Goal: Transaction & Acquisition: Purchase product/service

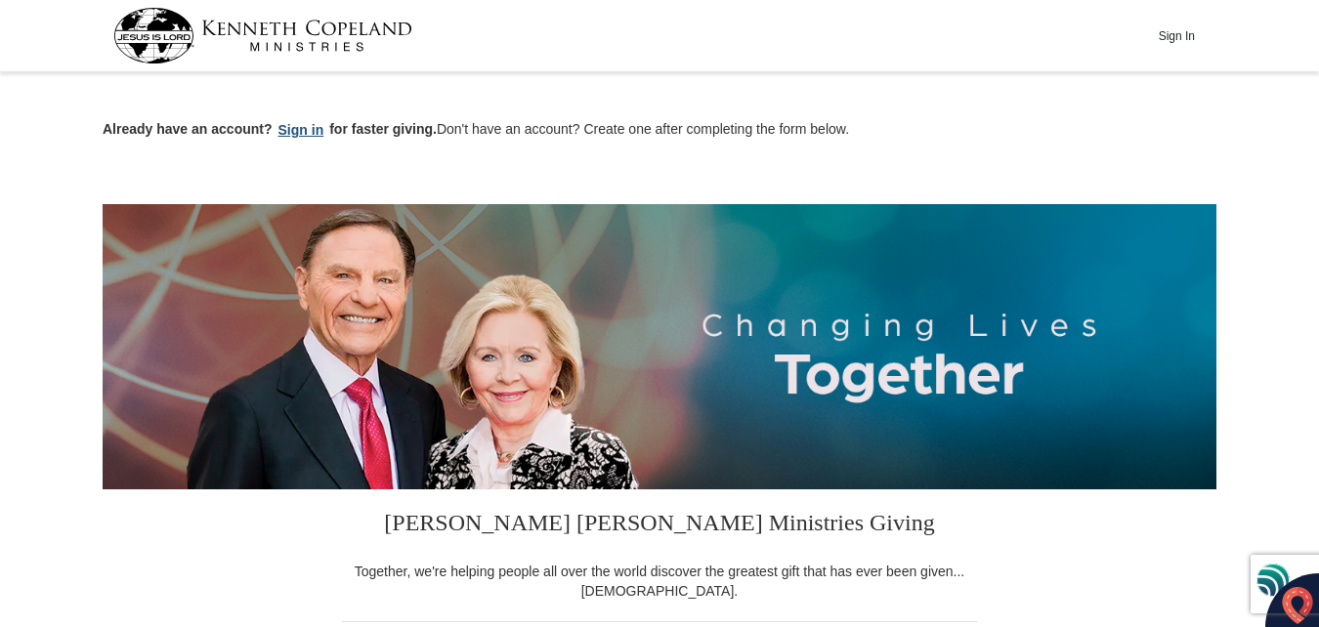
click at [308, 128] on button "Sign in" at bounding box center [302, 130] width 58 height 22
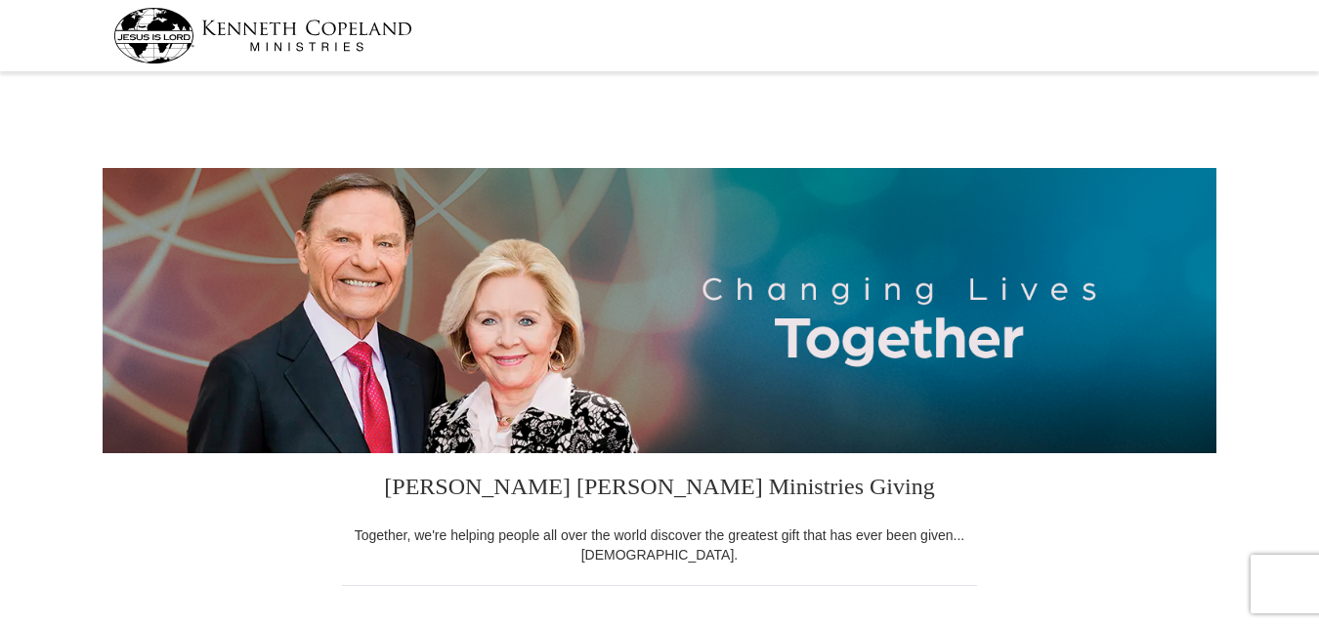
select select "OH"
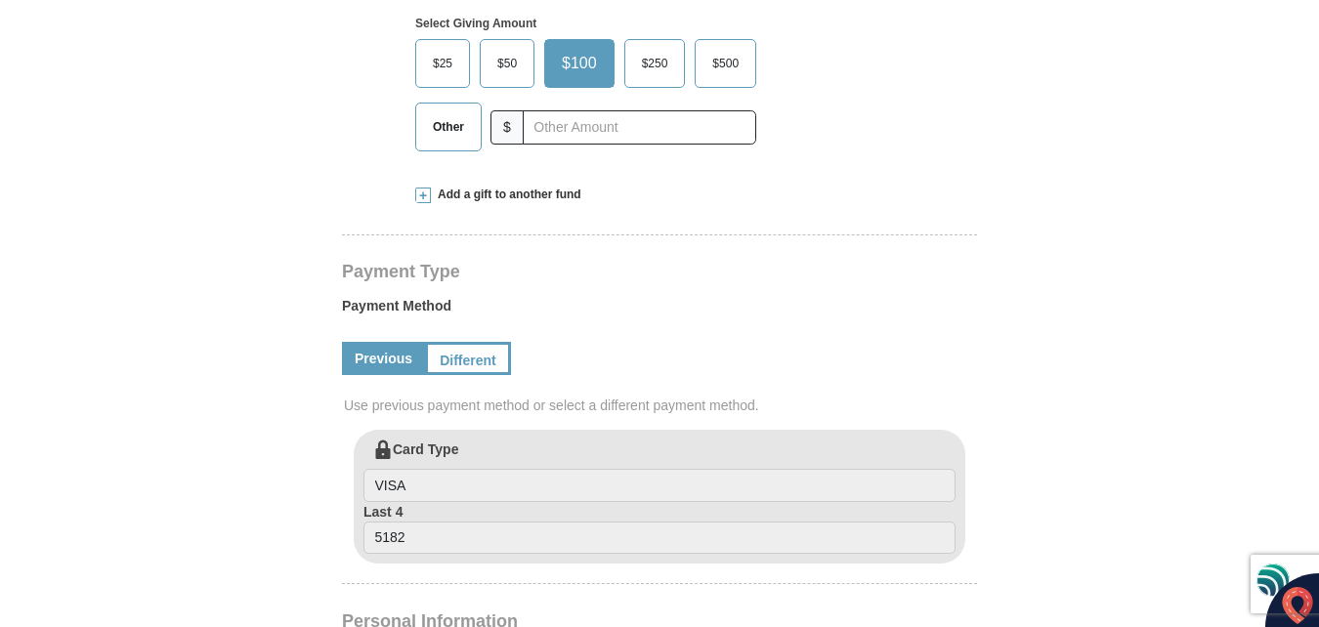
scroll to position [699, 0]
click at [506, 63] on span "$50" at bounding box center [507, 62] width 39 height 29
click at [0, 0] on input "$50" at bounding box center [0, 0] width 0 height 0
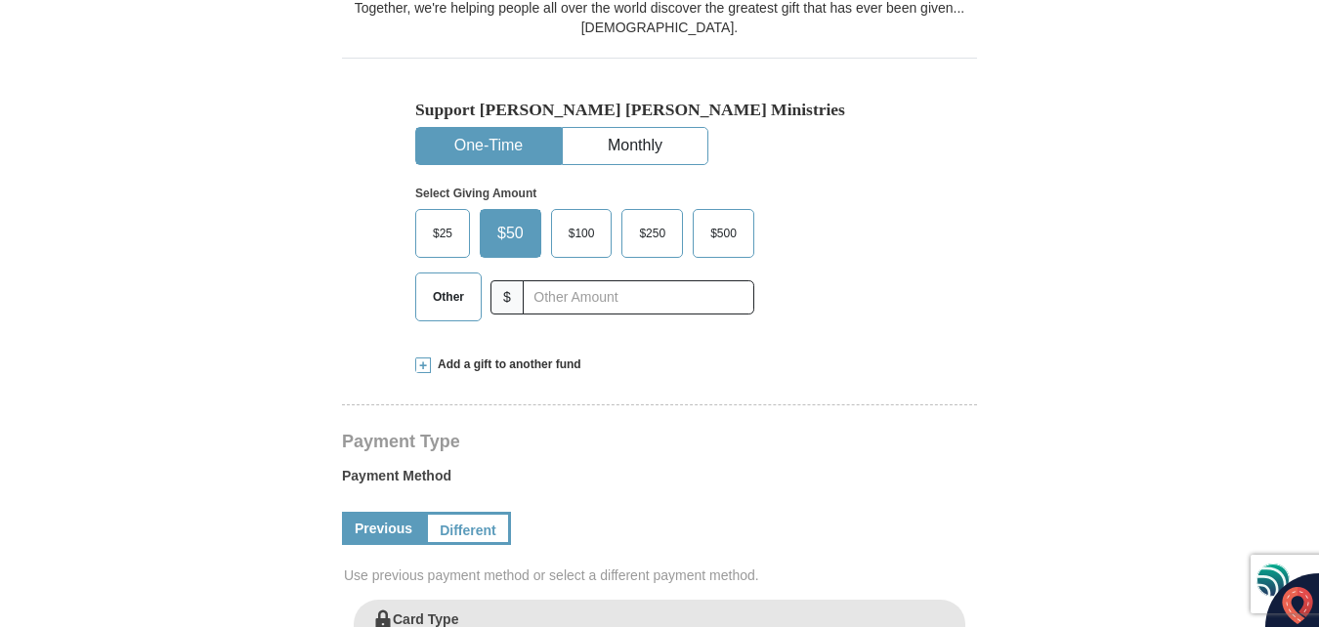
scroll to position [523, 0]
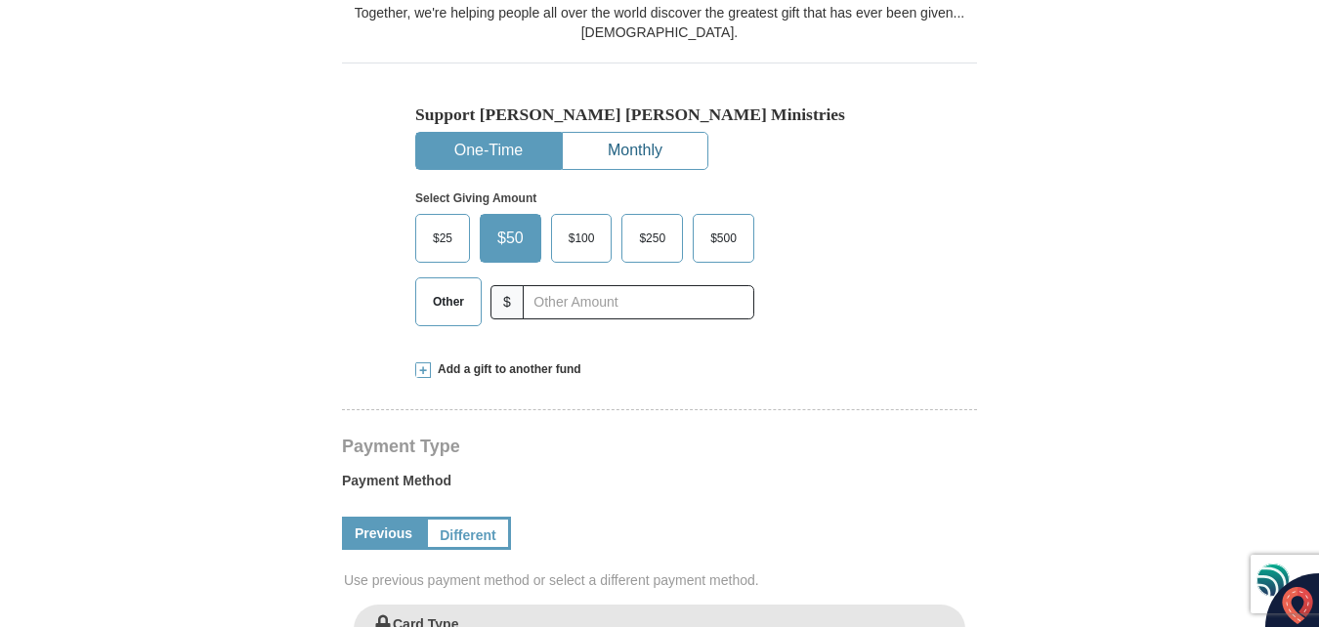
click at [647, 148] on button "Monthly" at bounding box center [635, 151] width 145 height 36
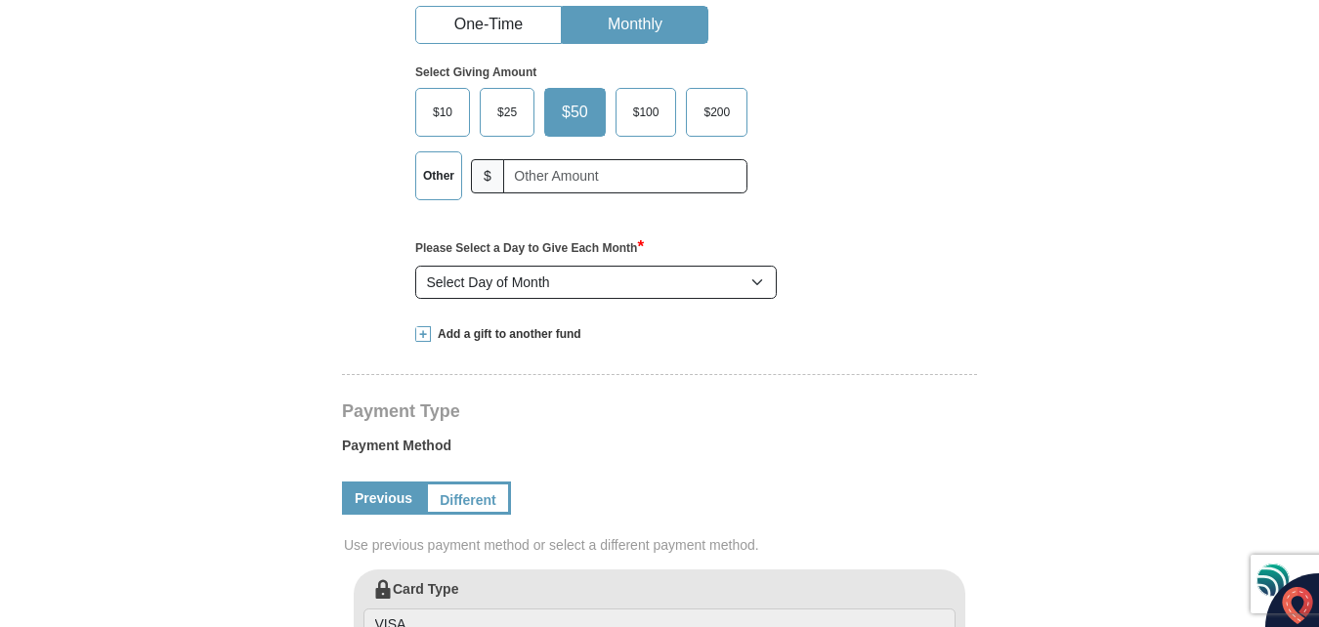
scroll to position [651, 0]
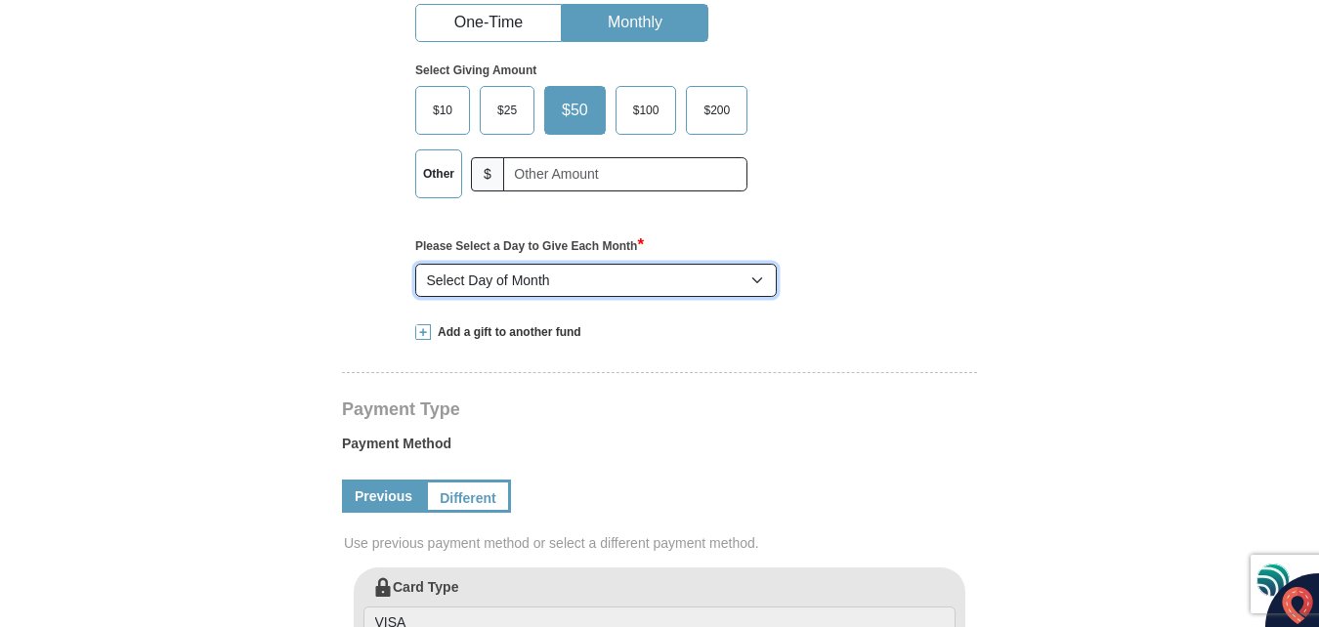
click at [764, 283] on select "Select Day of Month 1 2 3 4 5 6 7 8 9 10 11 12 13 14 15 16 17 18 19 20 21 22 23…" at bounding box center [596, 280] width 362 height 33
select select "15"
click at [415, 265] on select "Select Day of Month 1 2 3 4 5 6 7 8 9 10 11 12 13 14 15 16 17 18 19 20 21 22 23…" at bounding box center [596, 280] width 362 height 33
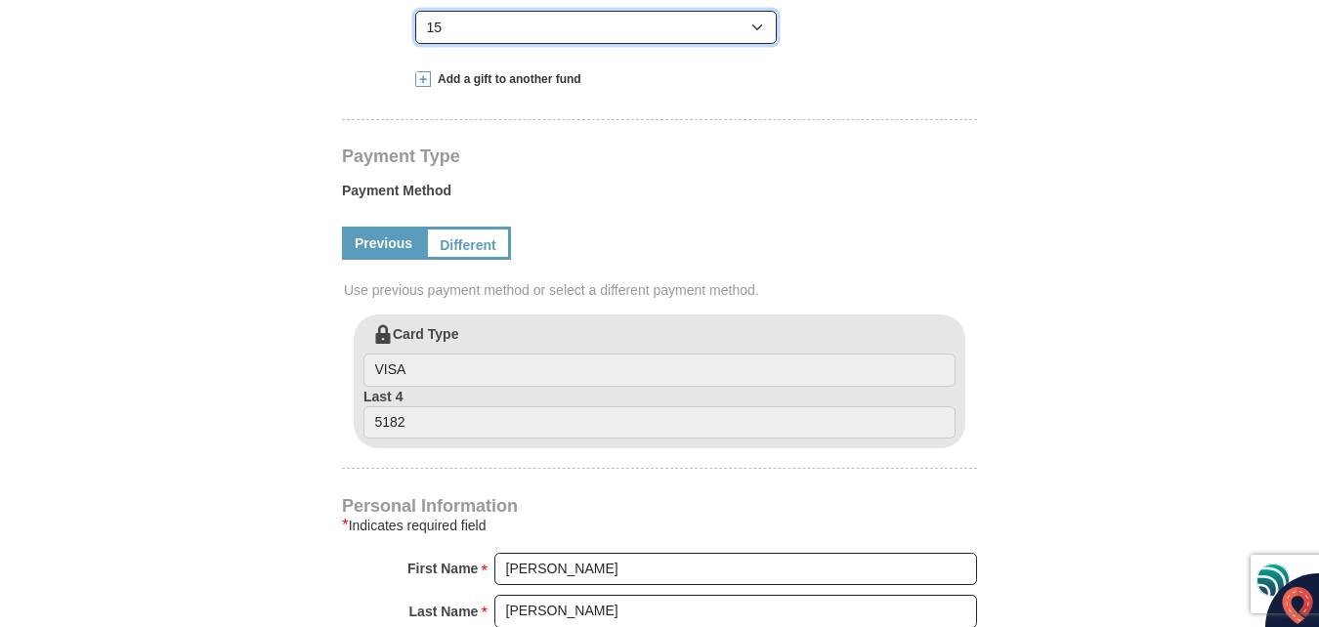
scroll to position [911, 0]
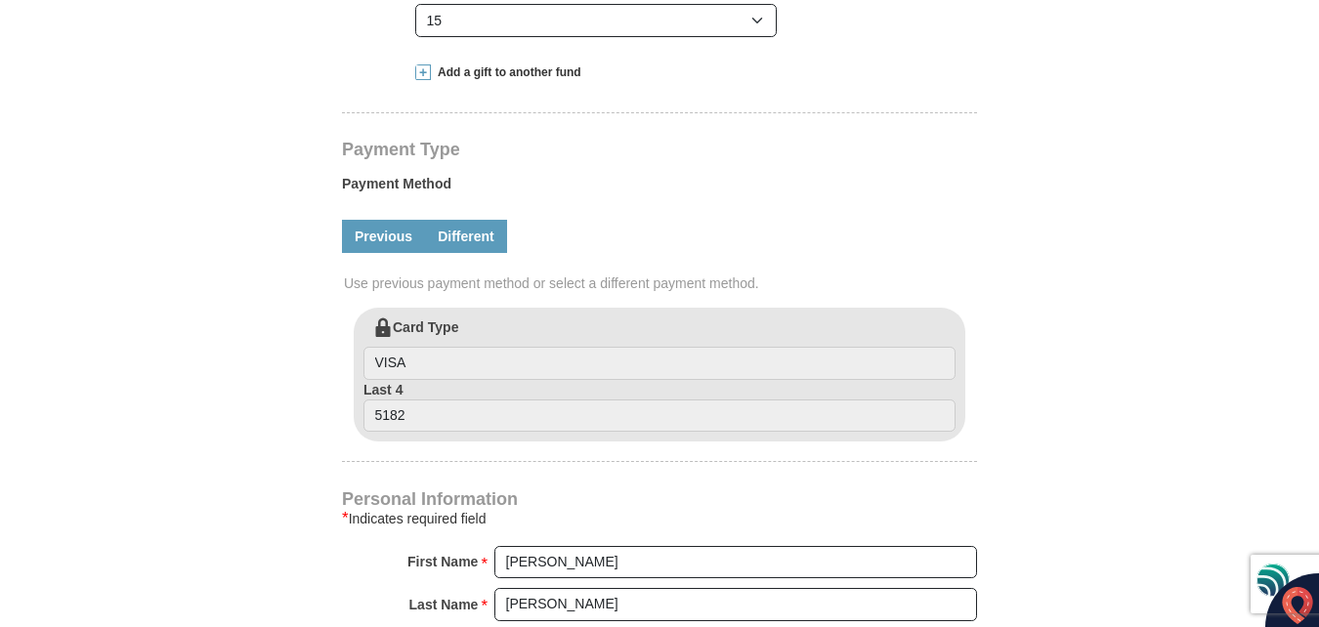
click at [478, 236] on link "Different" at bounding box center [466, 236] width 82 height 33
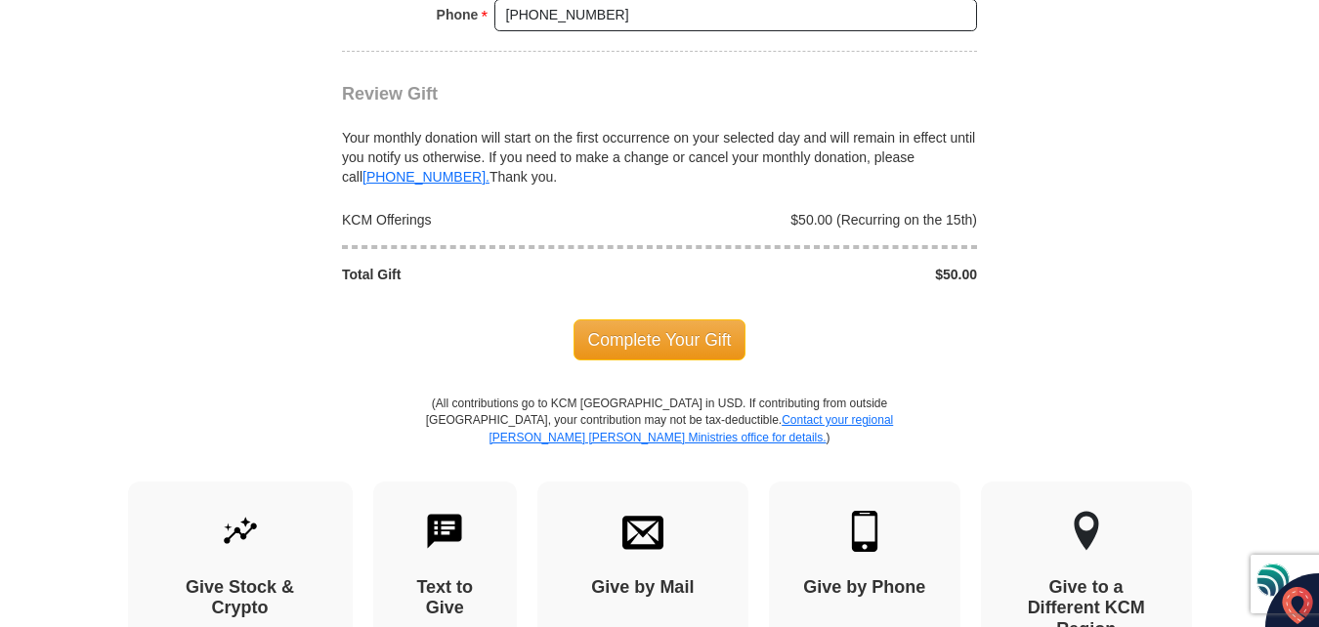
scroll to position [2077, 0]
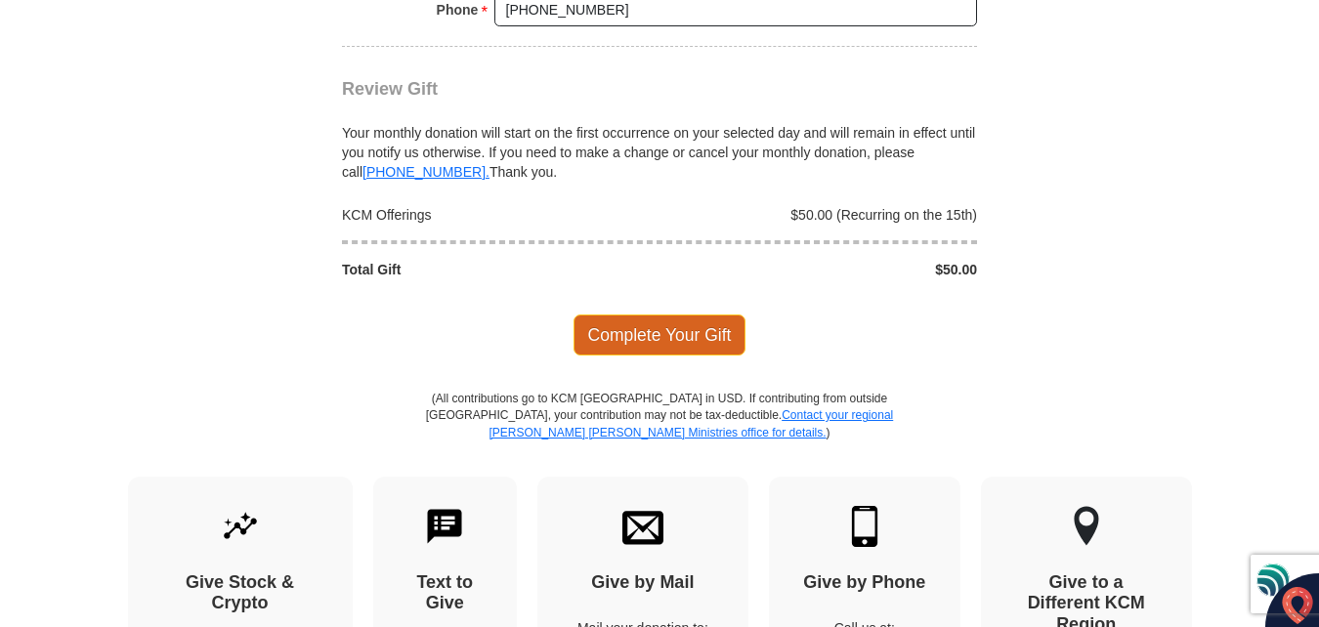
click at [675, 336] on span "Complete Your Gift" at bounding box center [660, 335] width 173 height 41
